Goal: Transaction & Acquisition: Subscribe to service/newsletter

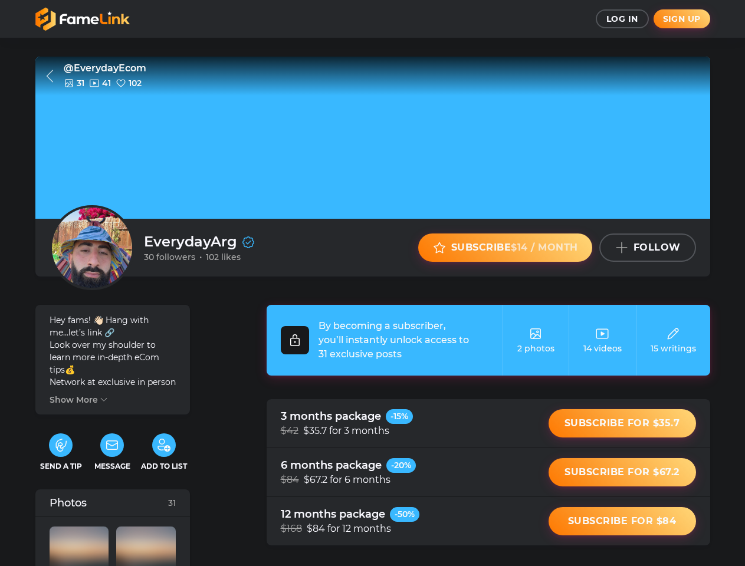
click at [622, 19] on span "Log In" at bounding box center [623, 19] width 32 height 11
click at [682, 19] on span "Sign up" at bounding box center [682, 19] width 38 height 11
click at [50, 76] on icon at bounding box center [49, 76] width 14 height 14
click at [92, 248] on div at bounding box center [92, 247] width 85 height 85
click at [505, 248] on span "Subscribe $14 / month" at bounding box center [514, 247] width 127 height 11
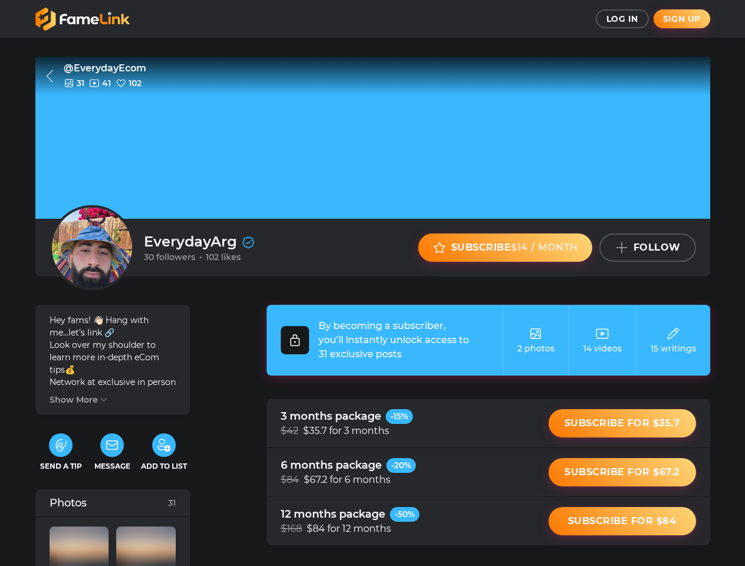
click at [648, 248] on span "Follow" at bounding box center [657, 247] width 47 height 11
click at [79, 400] on button "Show More" at bounding box center [80, 400] width 60 height 11
click at [61, 452] on icon "button" at bounding box center [61, 445] width 14 height 14
click at [112, 452] on icon at bounding box center [112, 445] width 14 height 14
click at [163, 452] on icon at bounding box center [164, 445] width 14 height 14
